Goal: Task Accomplishment & Management: Use online tool/utility

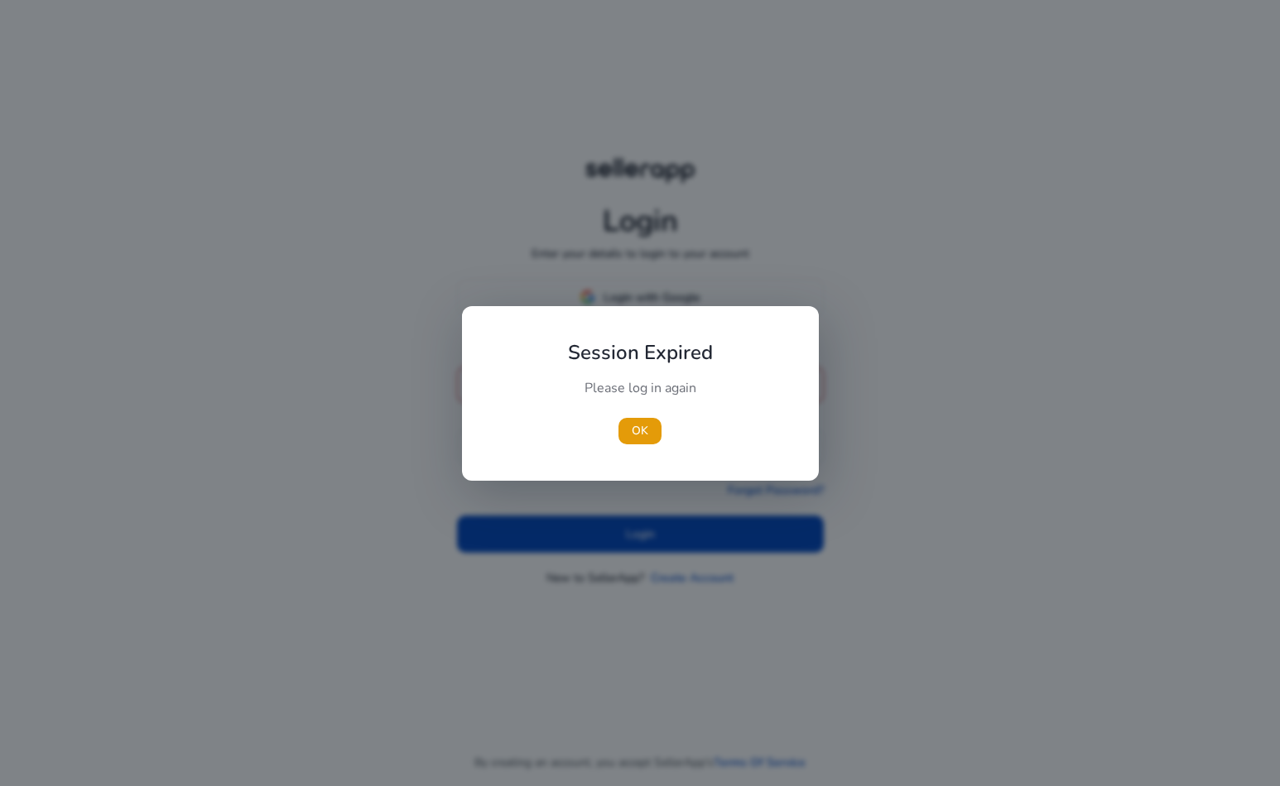
click at [654, 305] on div at bounding box center [640, 393] width 1280 height 786
drag, startPoint x: 645, startPoint y: 428, endPoint x: 649, endPoint y: 411, distance: 17.9
click at [645, 428] on span "OK" at bounding box center [640, 430] width 17 height 17
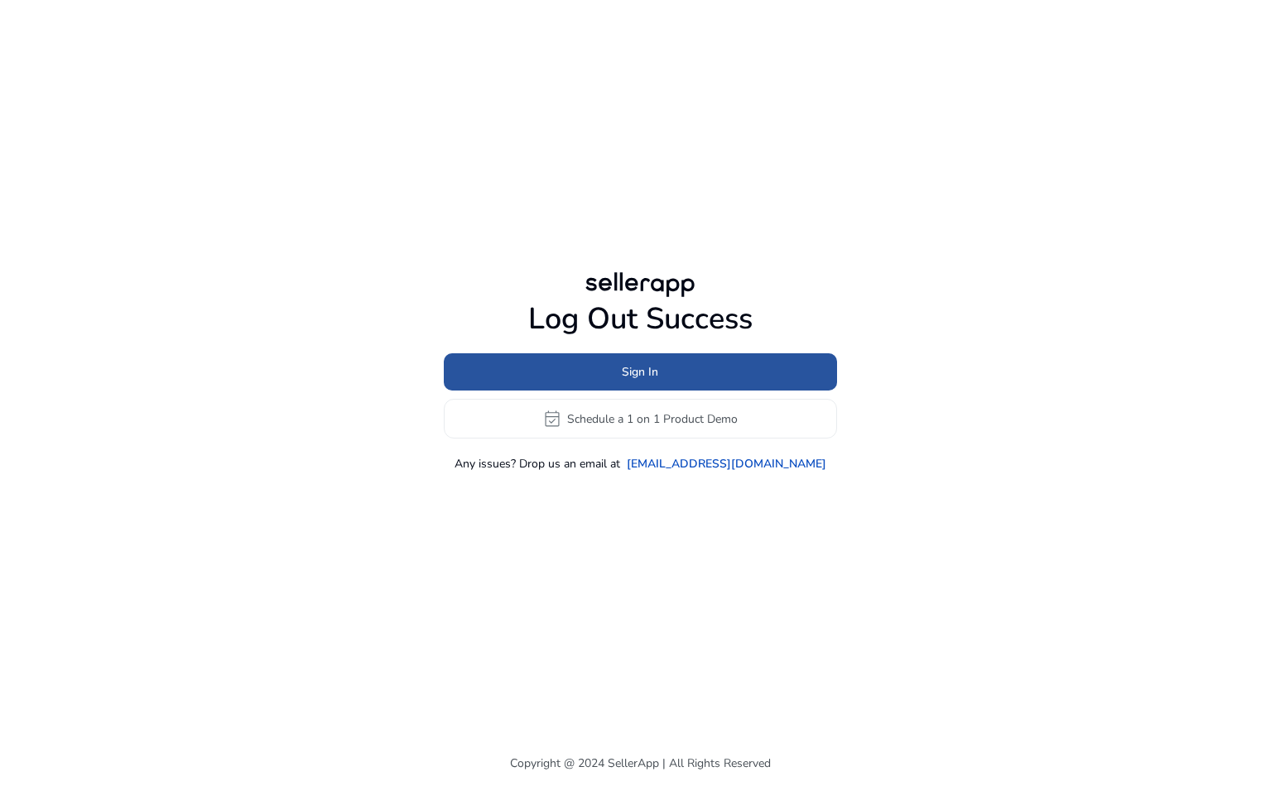
click at [641, 373] on span "Sign In" at bounding box center [640, 371] width 36 height 17
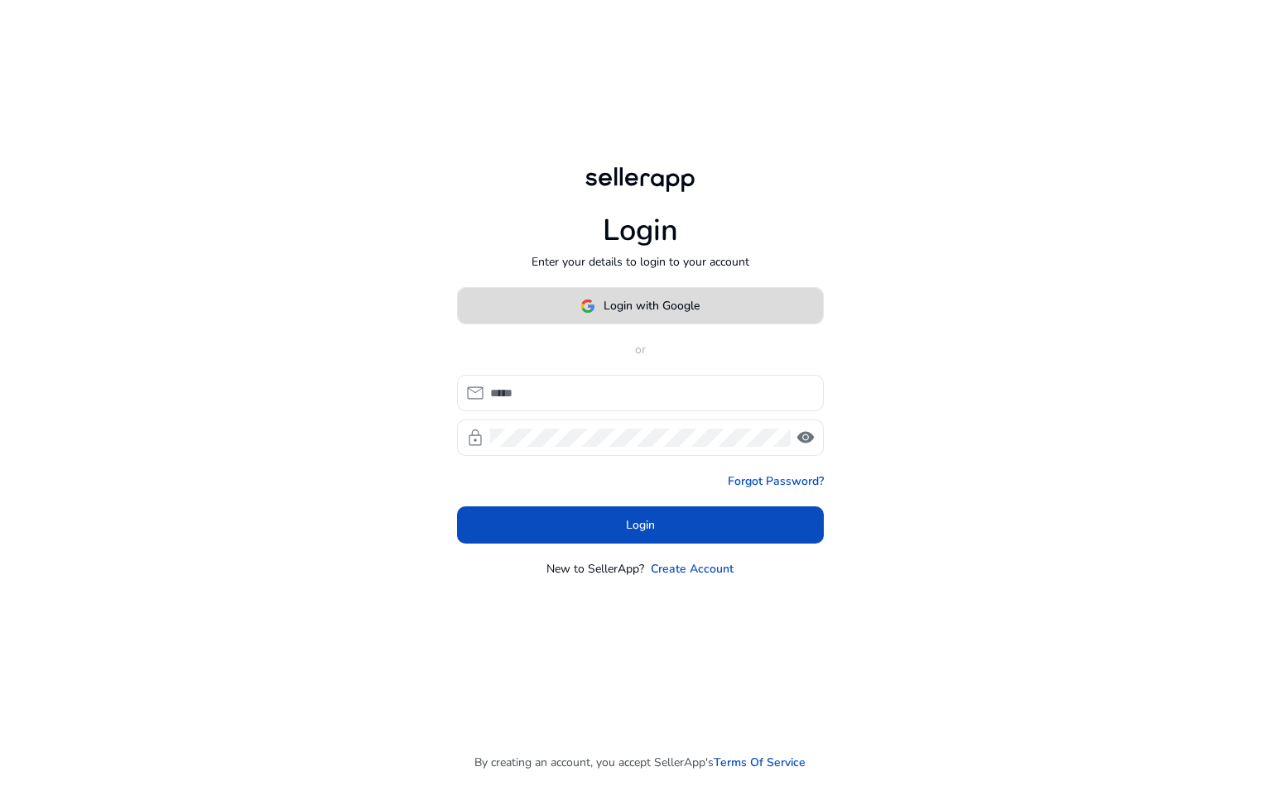
click at [627, 298] on span "Login with Google" at bounding box center [651, 305] width 96 height 17
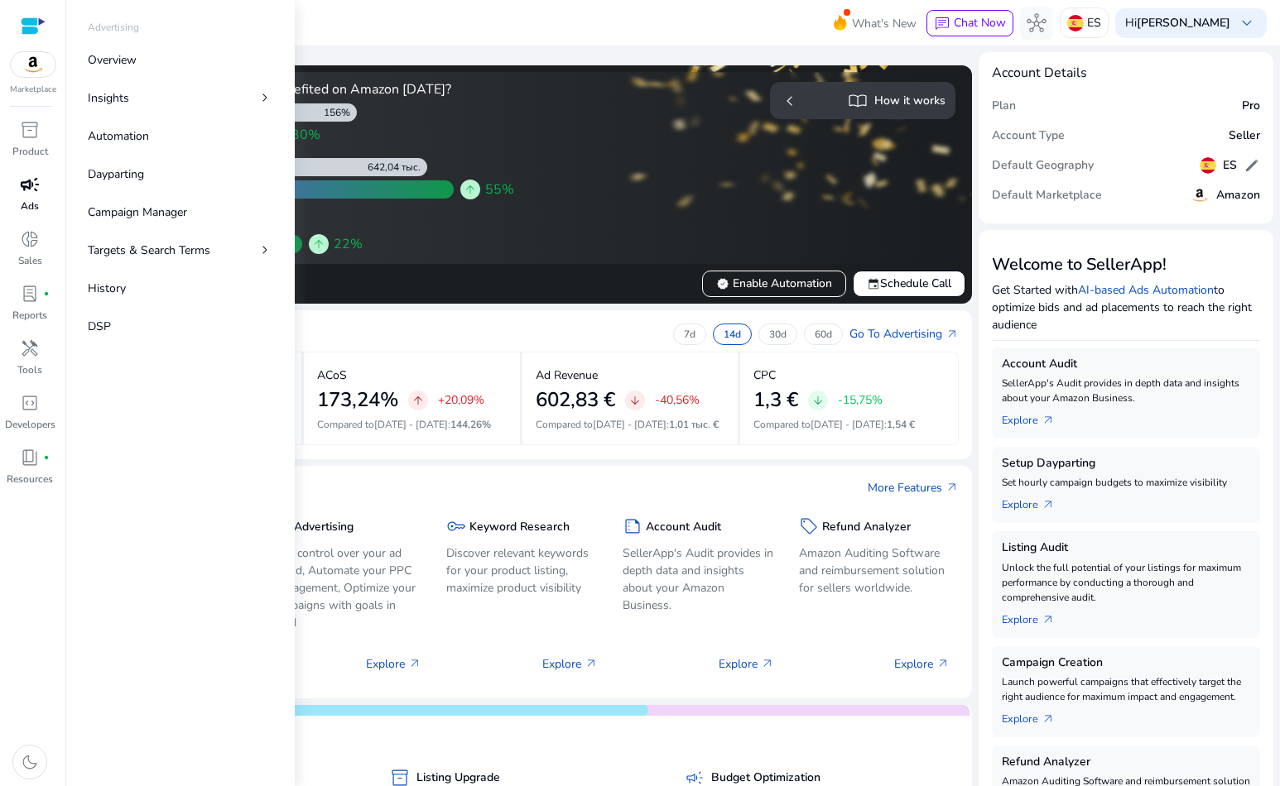
click at [26, 190] on span "campaign" at bounding box center [30, 185] width 20 height 20
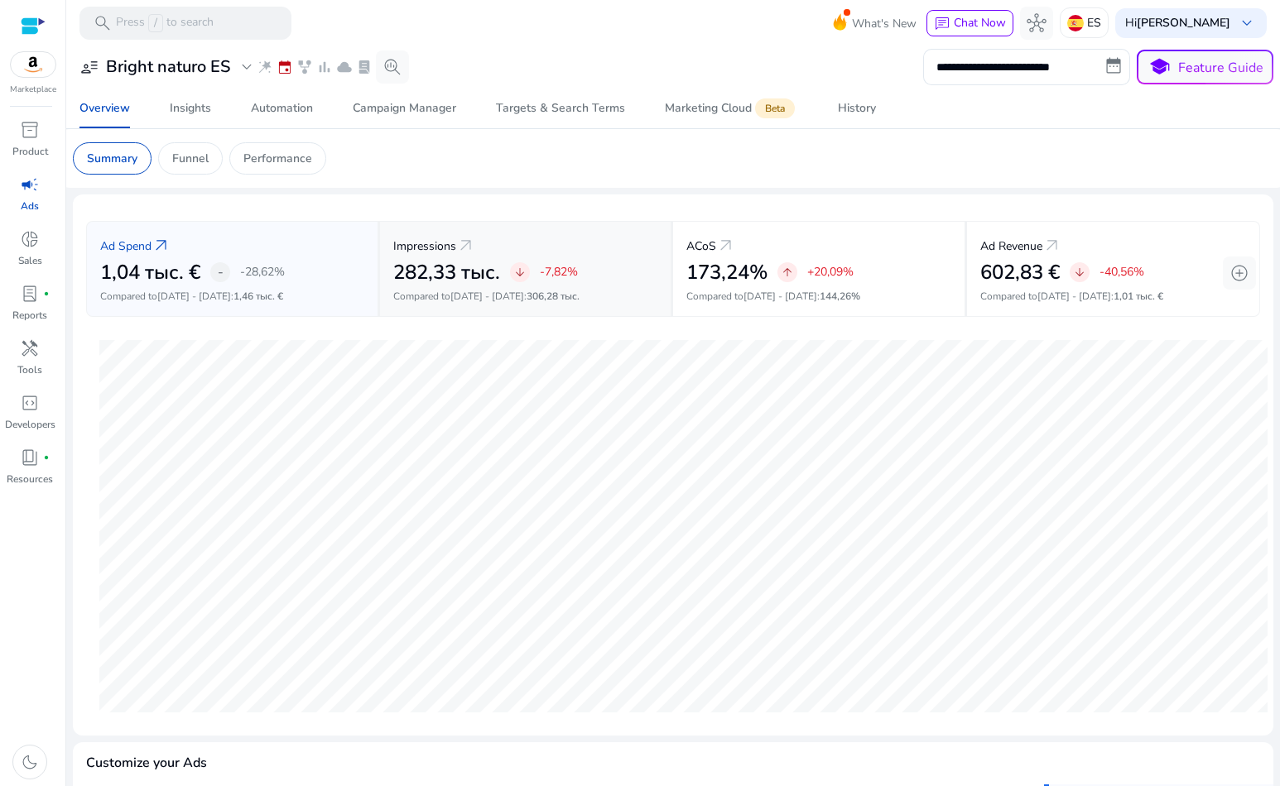
click at [475, 256] on div "Impressions arrow_outward" at bounding box center [525, 245] width 265 height 31
click at [271, 157] on p "Performance" at bounding box center [277, 158] width 69 height 17
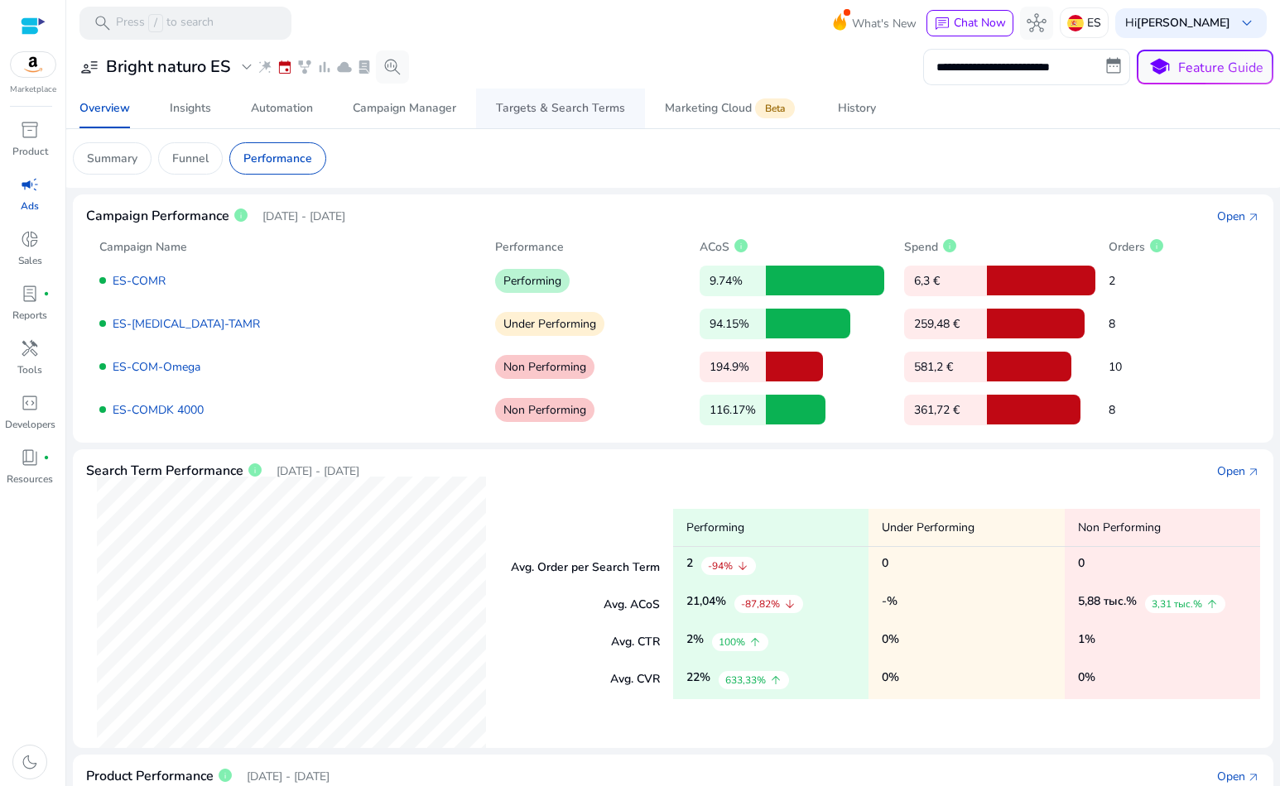
click at [516, 109] on div "Targets & Search Terms" at bounding box center [560, 109] width 129 height 12
